Goal: Find specific page/section: Find specific page/section

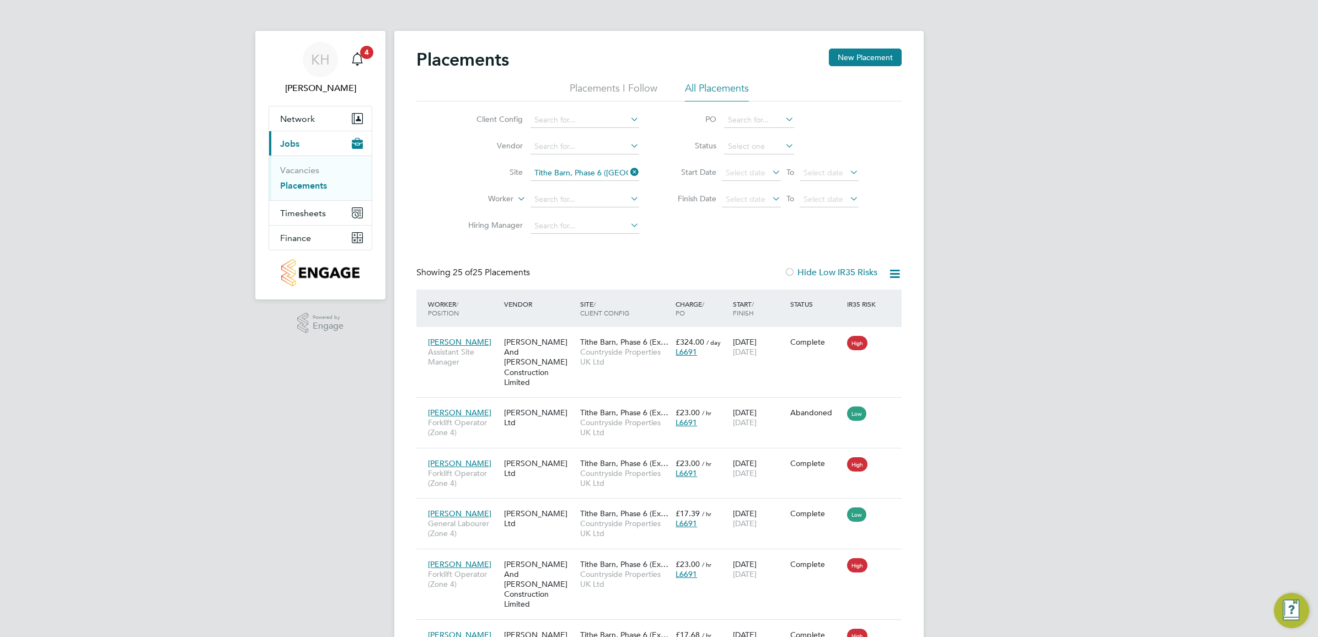
click at [308, 191] on link "Placements" at bounding box center [303, 185] width 47 height 10
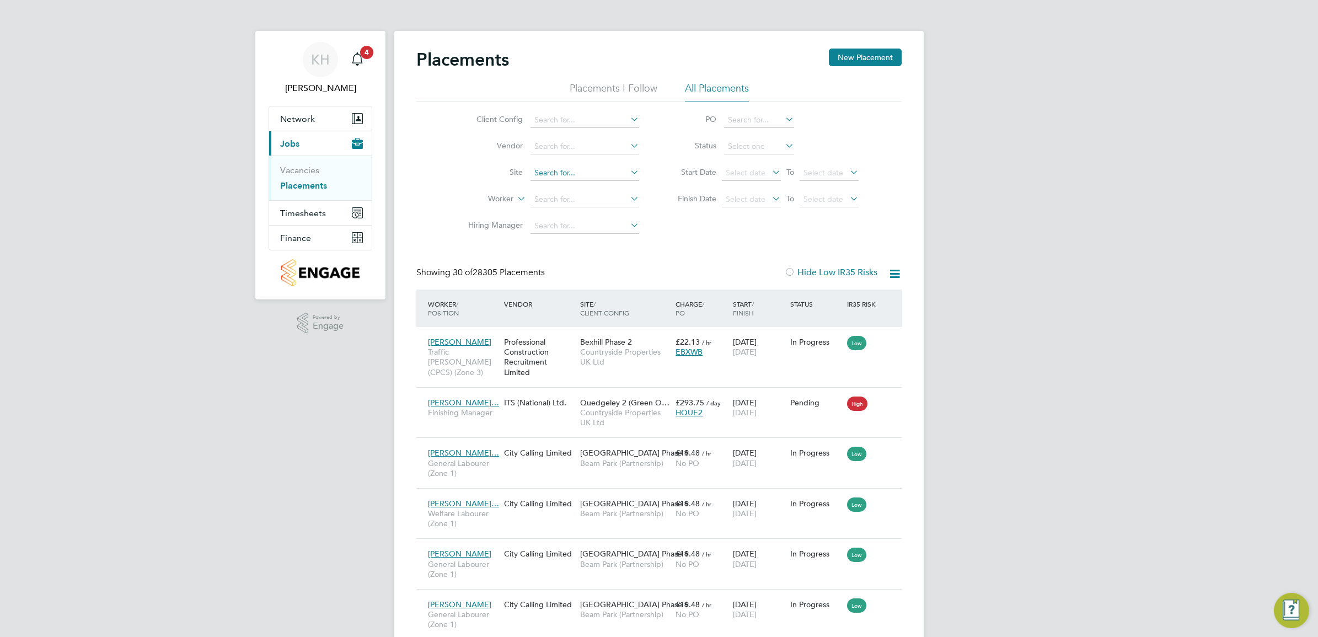
click at [551, 170] on input at bounding box center [584, 172] width 109 height 15
click at [572, 170] on input "comey" at bounding box center [584, 172] width 109 height 15
type input "comey"
click at [305, 175] on link "Vacancies" at bounding box center [299, 170] width 39 height 10
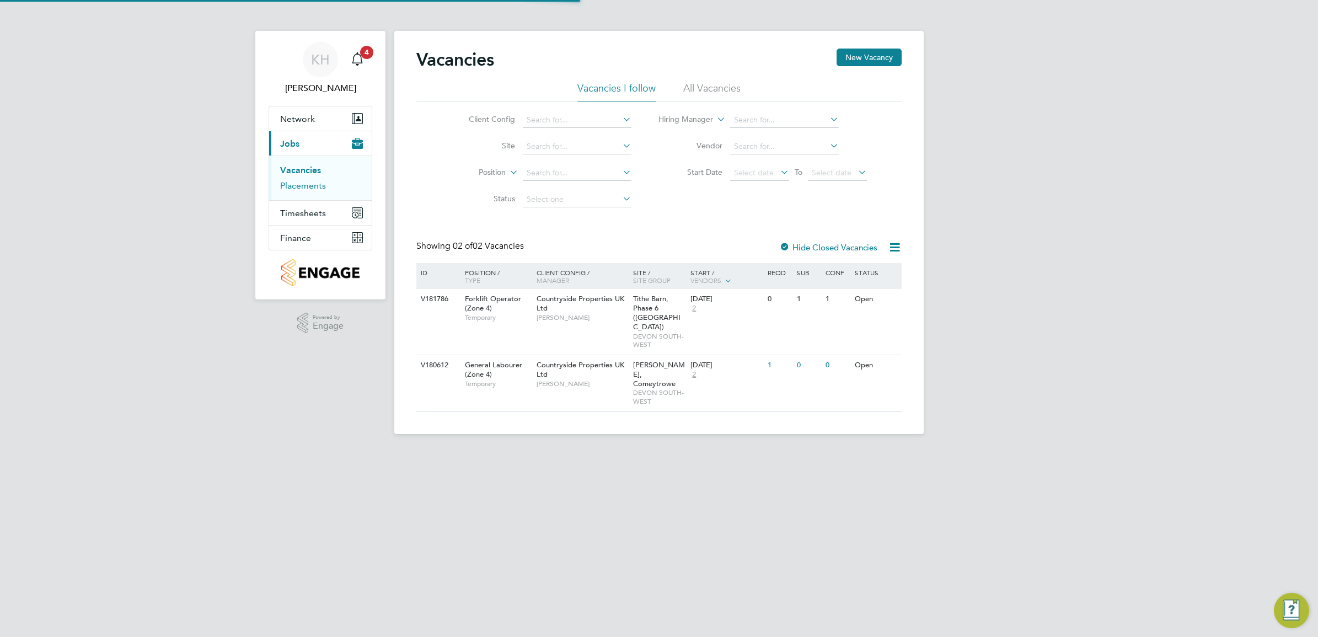
click at [306, 191] on link "Placements" at bounding box center [303, 185] width 46 height 10
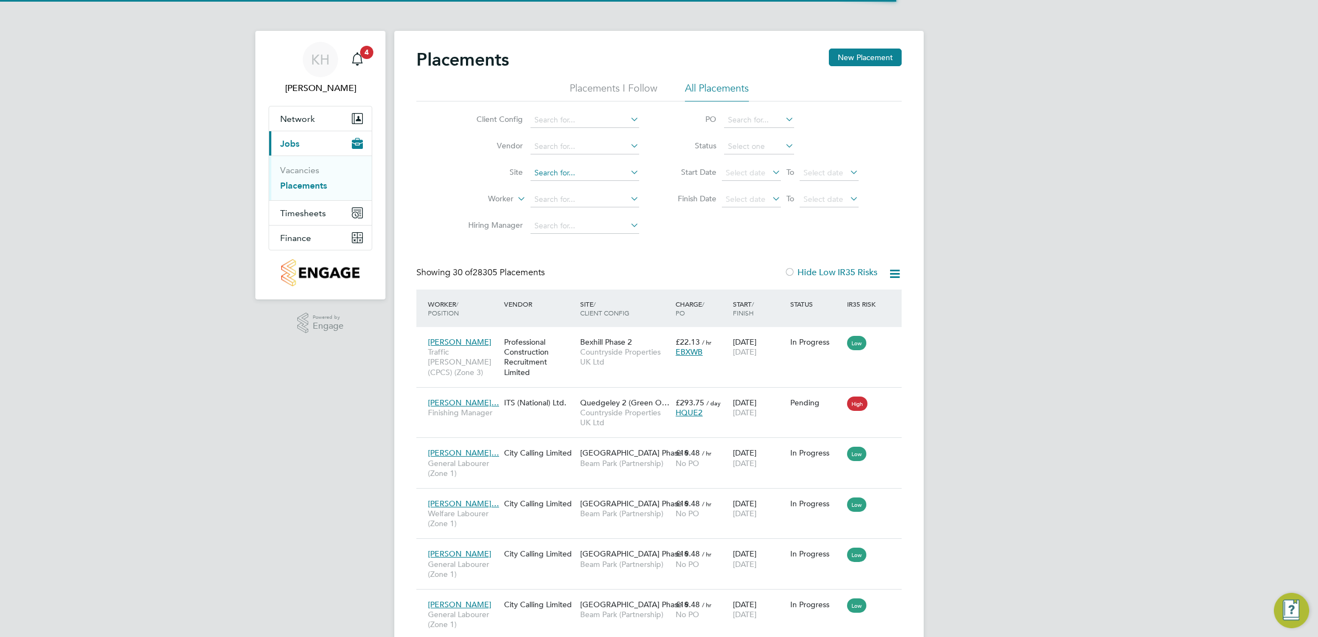
click at [533, 171] on input at bounding box center [584, 172] width 109 height 15
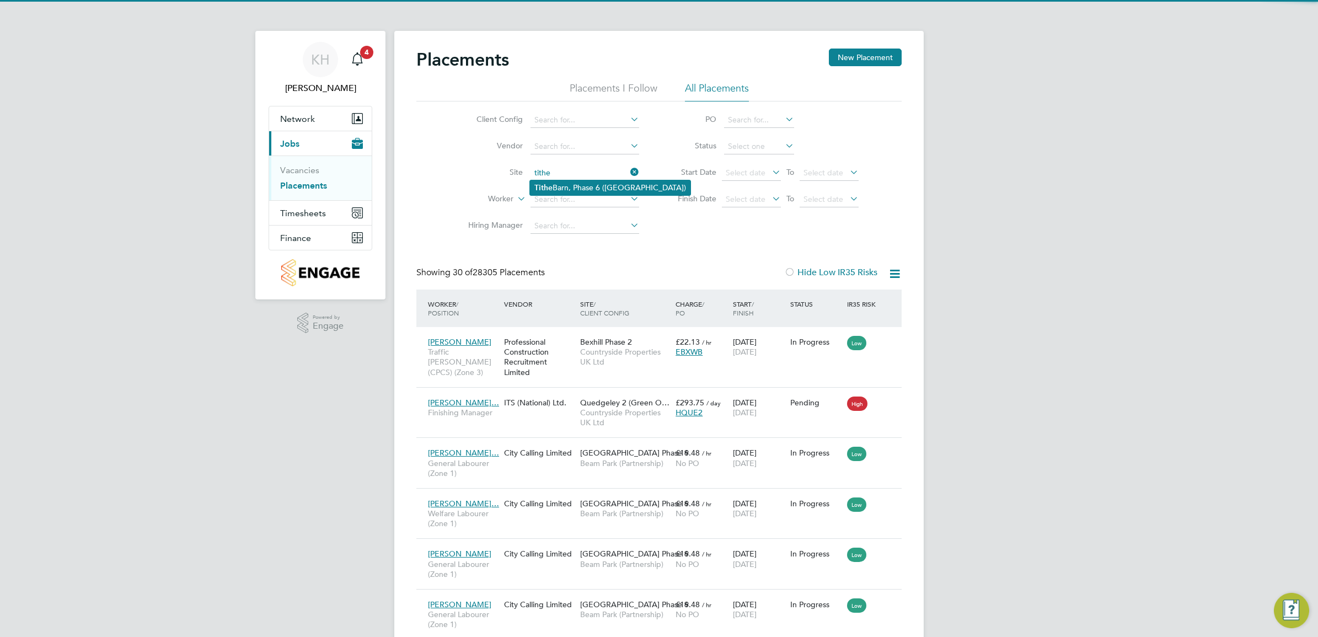
click at [558, 189] on li "Tithe Barn, Phase 6 ([GEOGRAPHIC_DATA])" at bounding box center [610, 187] width 160 height 15
type input "Tithe Barn, Phase 6 ([GEOGRAPHIC_DATA])"
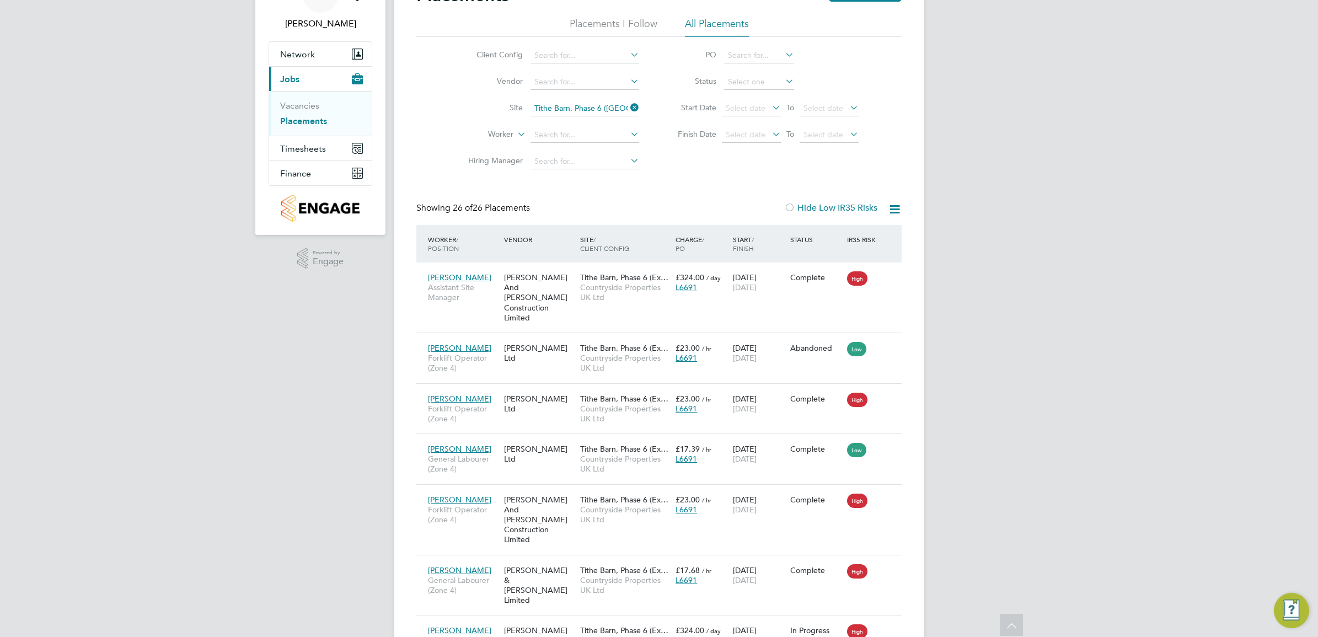
click at [628, 102] on icon at bounding box center [628, 107] width 0 height 15
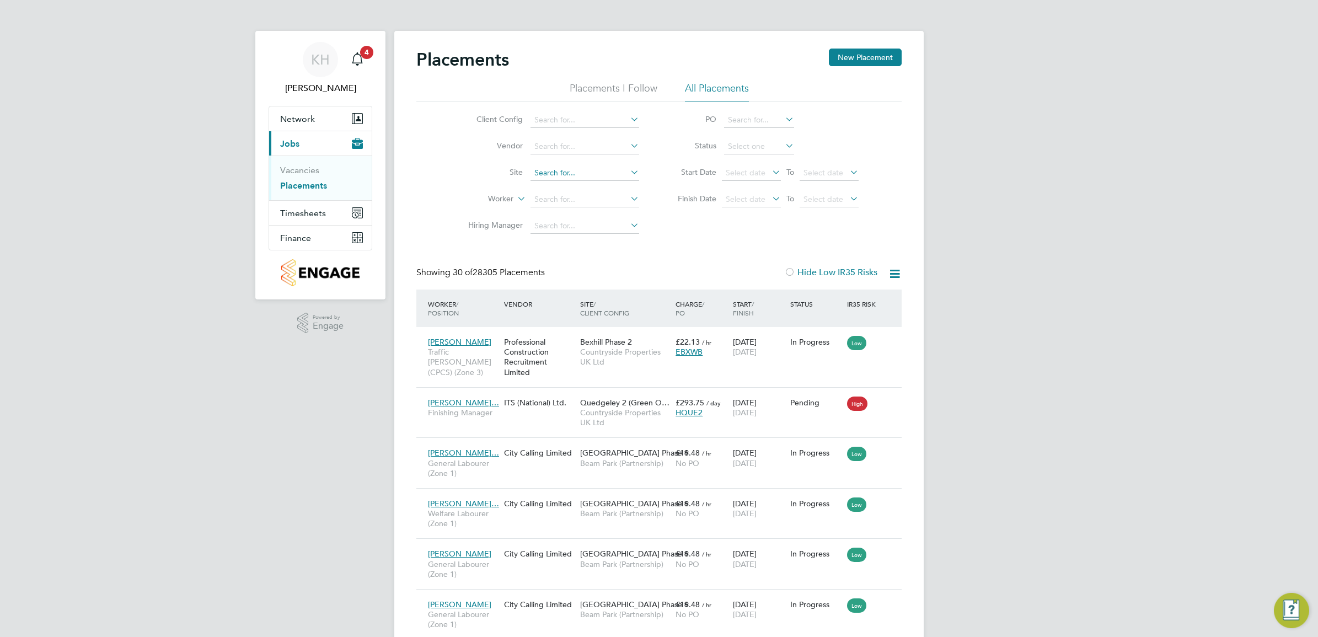
click at [550, 171] on input at bounding box center [584, 172] width 109 height 15
type input "comey"
drag, startPoint x: 550, startPoint y: 171, endPoint x: 550, endPoint y: 164, distance: 7.2
click at [550, 170] on input at bounding box center [584, 172] width 109 height 15
click at [563, 180] on li "Bovis Westco, Comey trowe" at bounding box center [585, 187] width 110 height 15
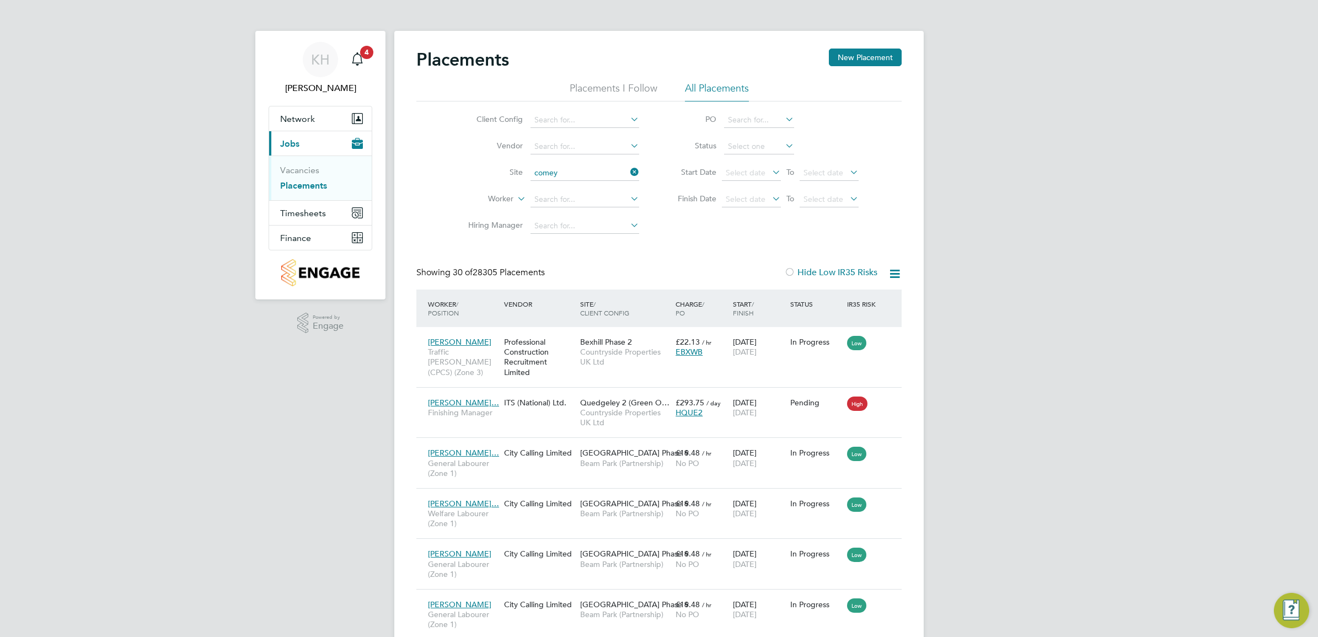
type input "[PERSON_NAME], Comeytrowe"
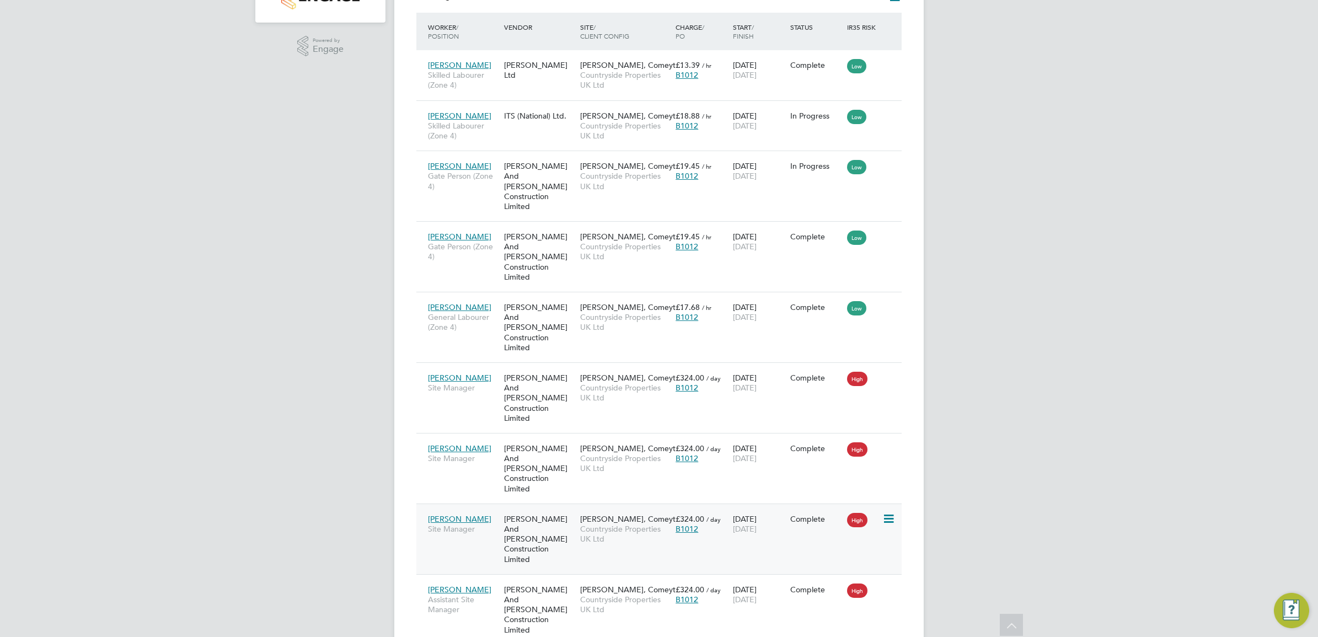
scroll to position [276, 0]
